Goal: Transaction & Acquisition: Obtain resource

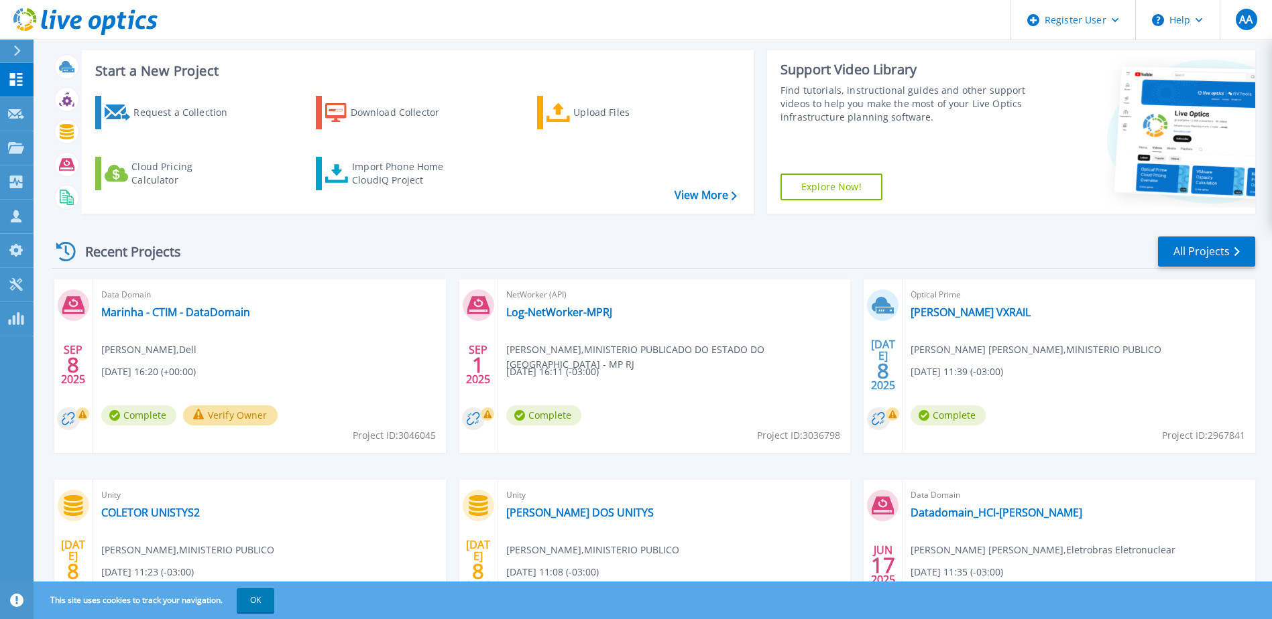
scroll to position [89, 0]
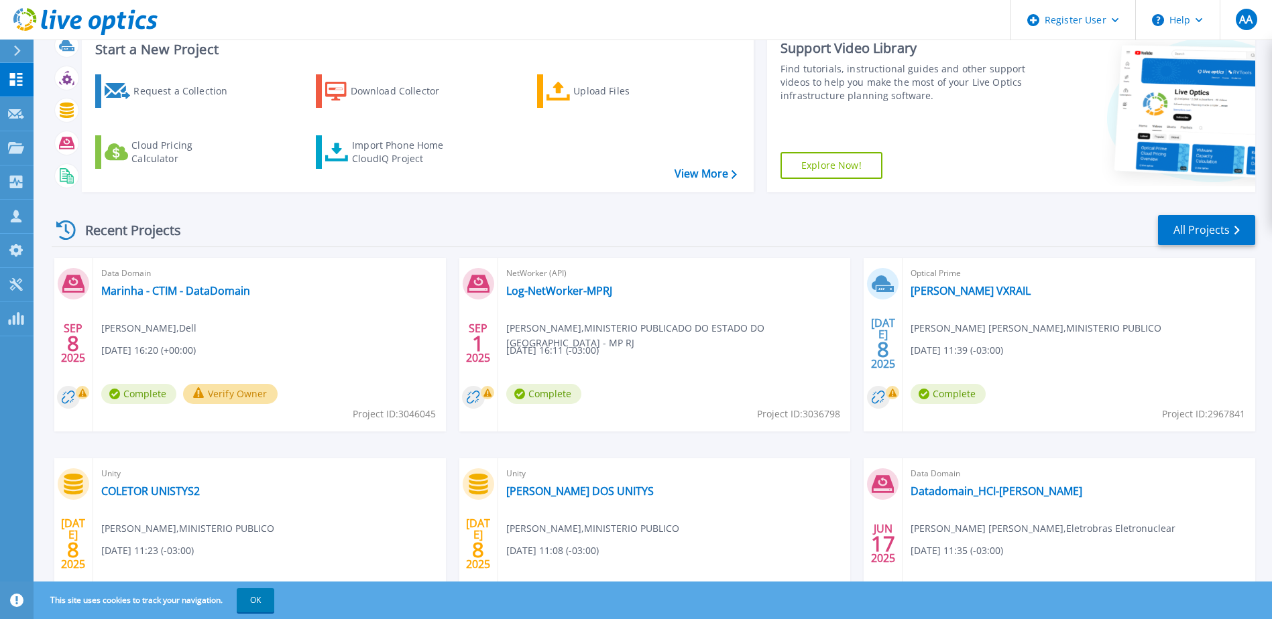
click at [563, 308] on div "NetWorker (API) Log-NetWorker-MPRJ Katia Favre , MINISTERIO PUBLICADO DO ESTADO…" at bounding box center [674, 345] width 353 height 174
click at [552, 288] on link "Log-NetWorker-MPRJ" at bounding box center [559, 290] width 106 height 13
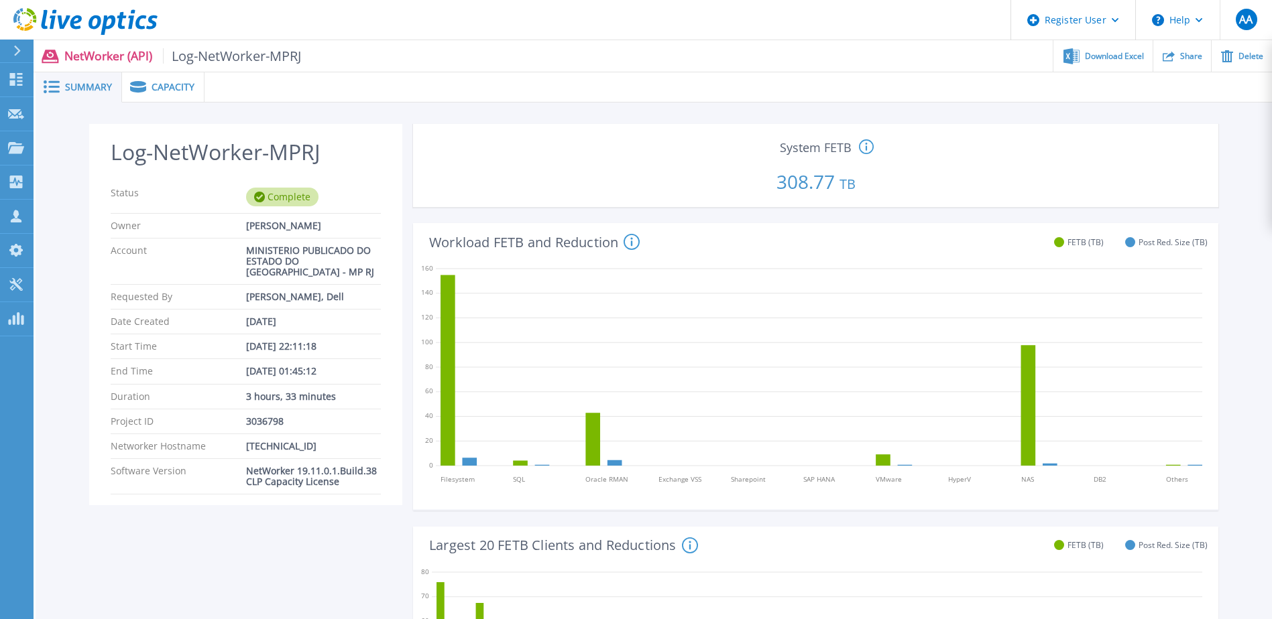
click at [158, 86] on span "Capacity" at bounding box center [172, 86] width 43 height 9
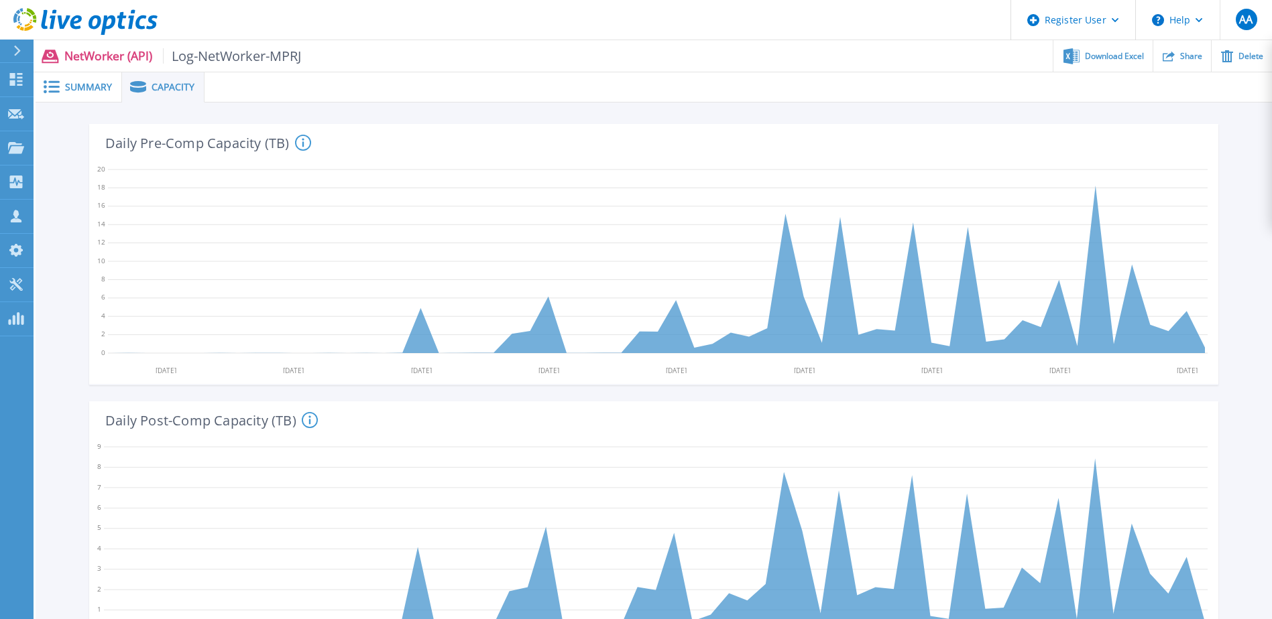
click at [93, 86] on span "Summary" at bounding box center [88, 86] width 47 height 9
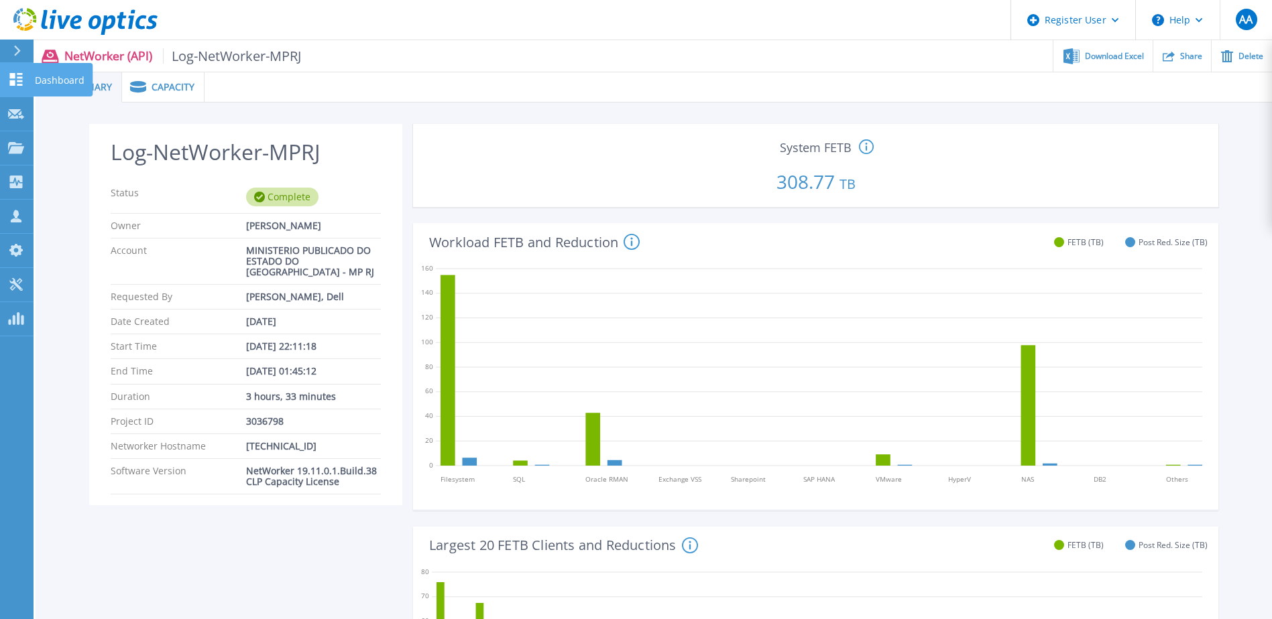
click at [12, 67] on link "Dashboard Dashboard" at bounding box center [17, 80] width 34 height 34
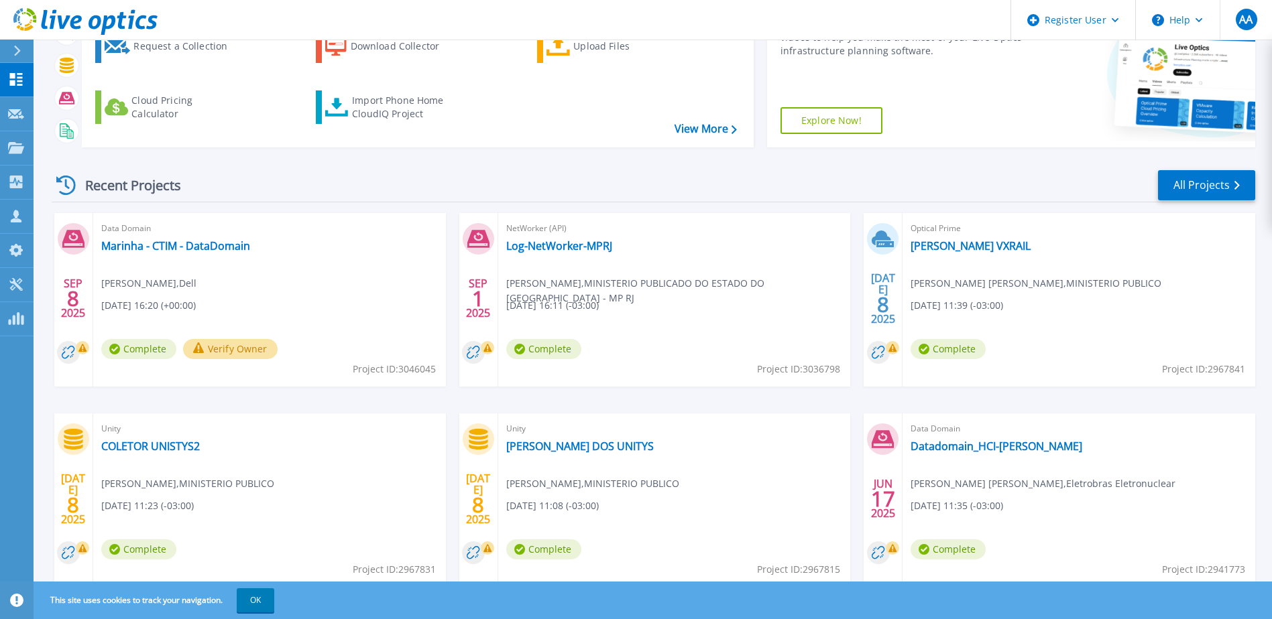
scroll to position [89, 0]
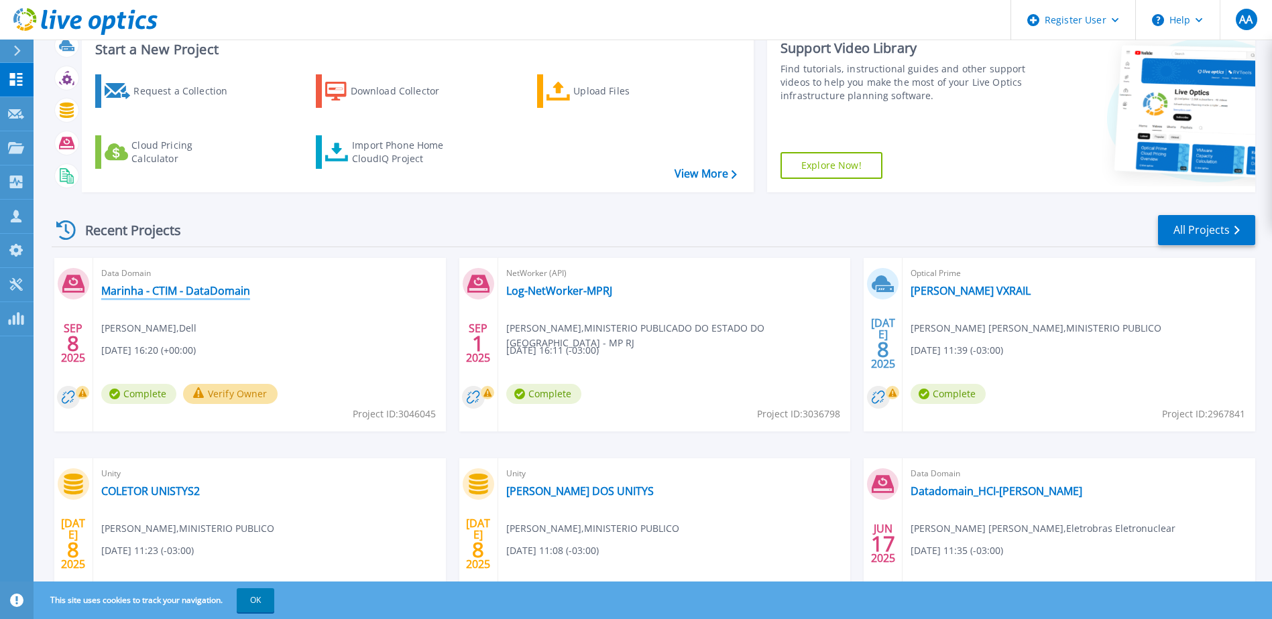
click at [141, 294] on link "Marinha - CTIM - DataDomain" at bounding box center [175, 290] width 149 height 13
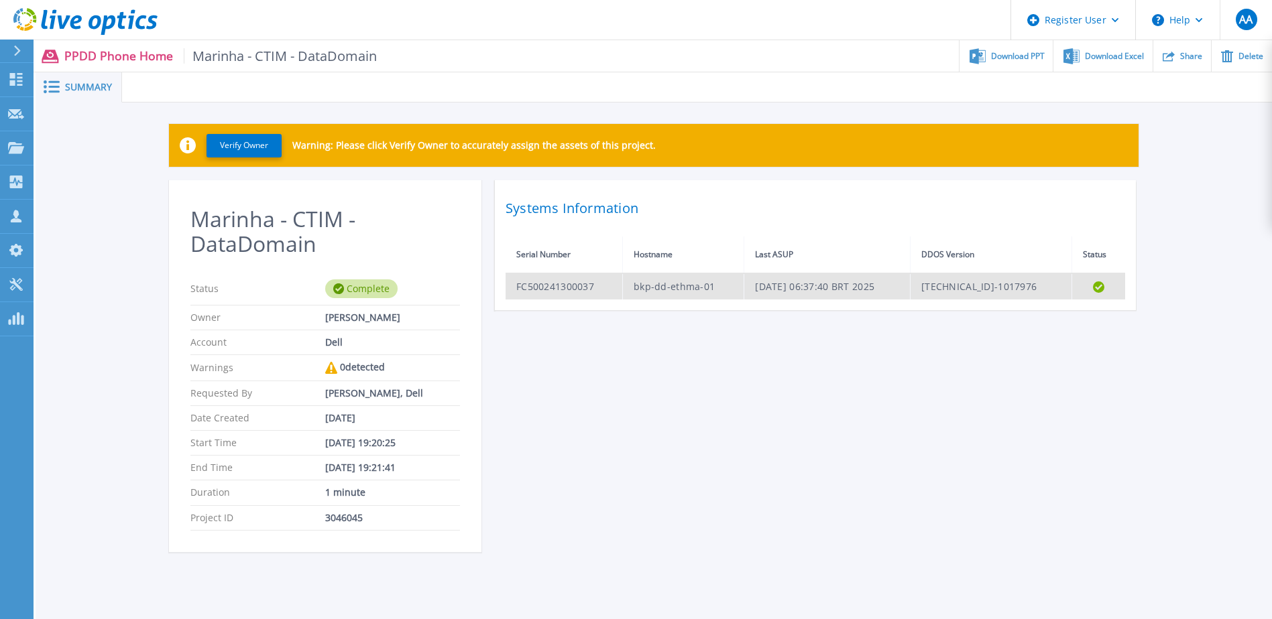
click at [538, 288] on td "FC500241300037" at bounding box center [563, 286] width 117 height 26
click at [654, 288] on td "bkp-dd-ethma-01" at bounding box center [682, 286] width 121 height 26
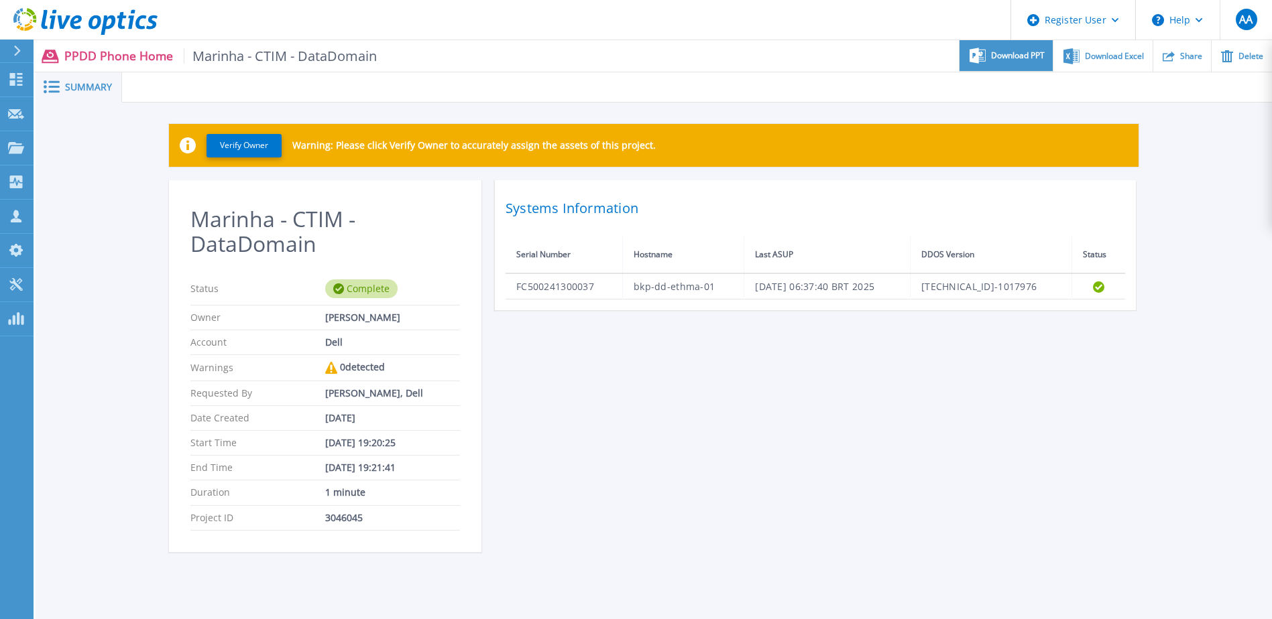
click at [1005, 60] on span "Download PPT" at bounding box center [1018, 56] width 54 height 8
